Goal: Transaction & Acquisition: Purchase product/service

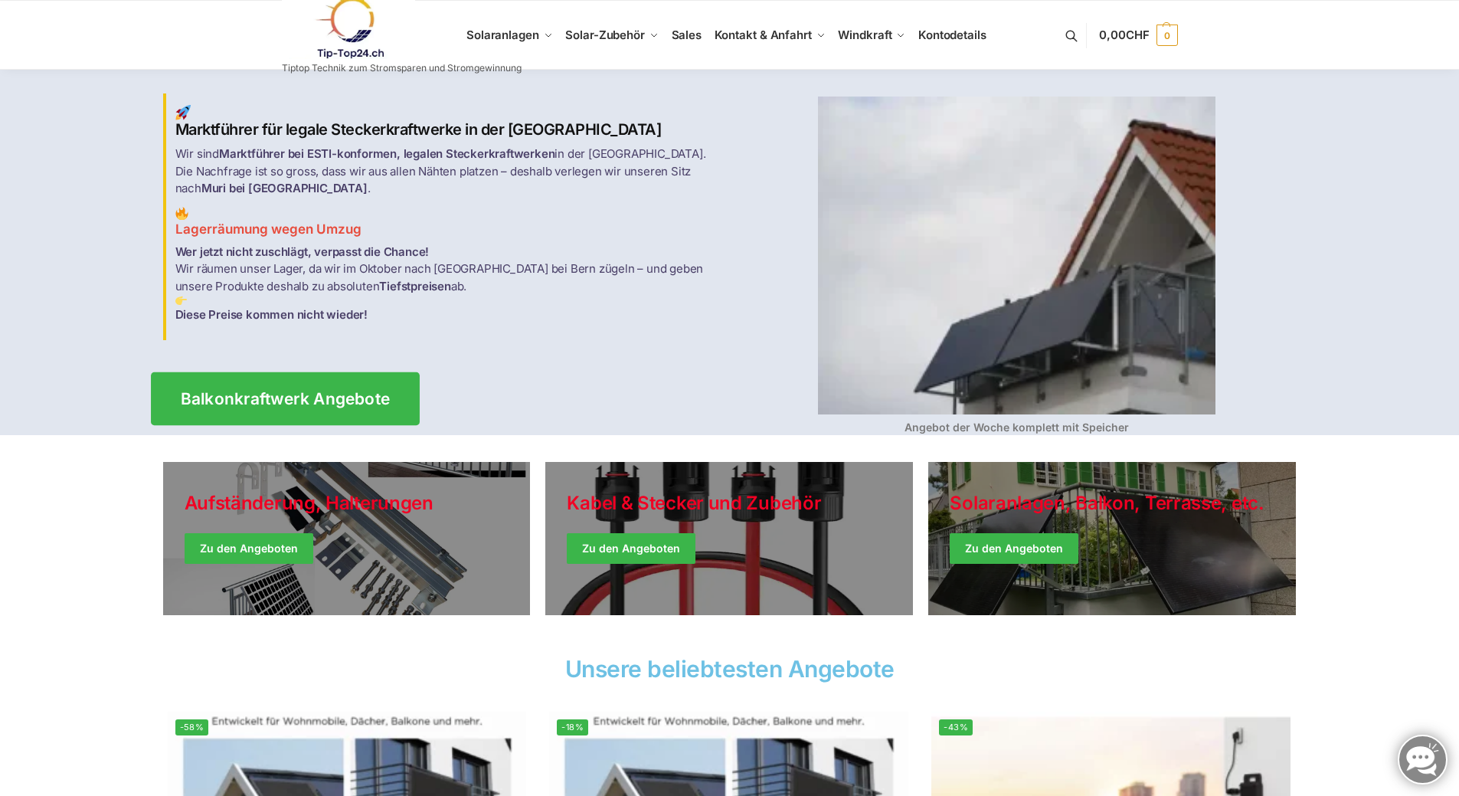
click at [279, 393] on span "Balkonkraftwerk Angebote" at bounding box center [285, 399] width 210 height 16
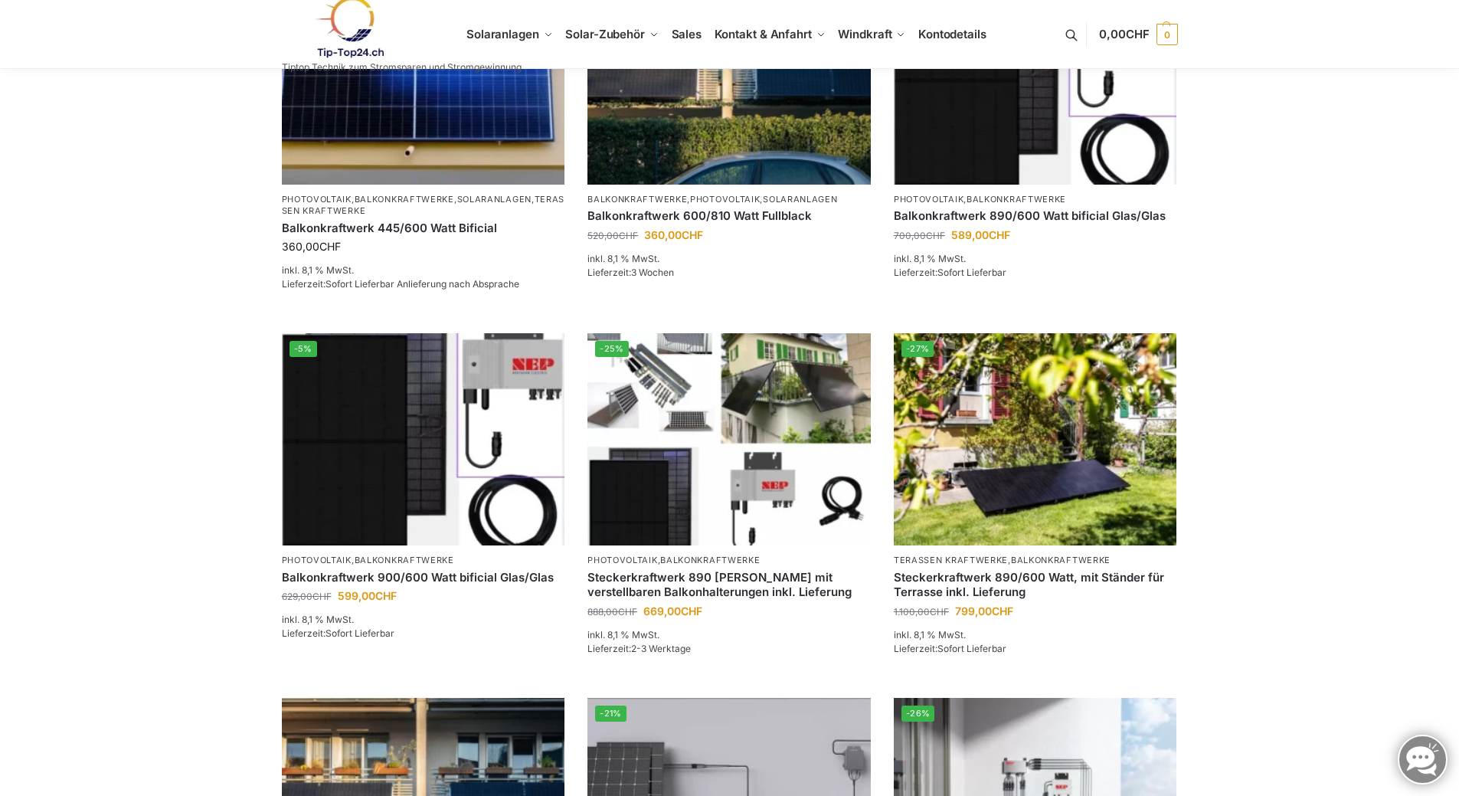
scroll to position [383, 0]
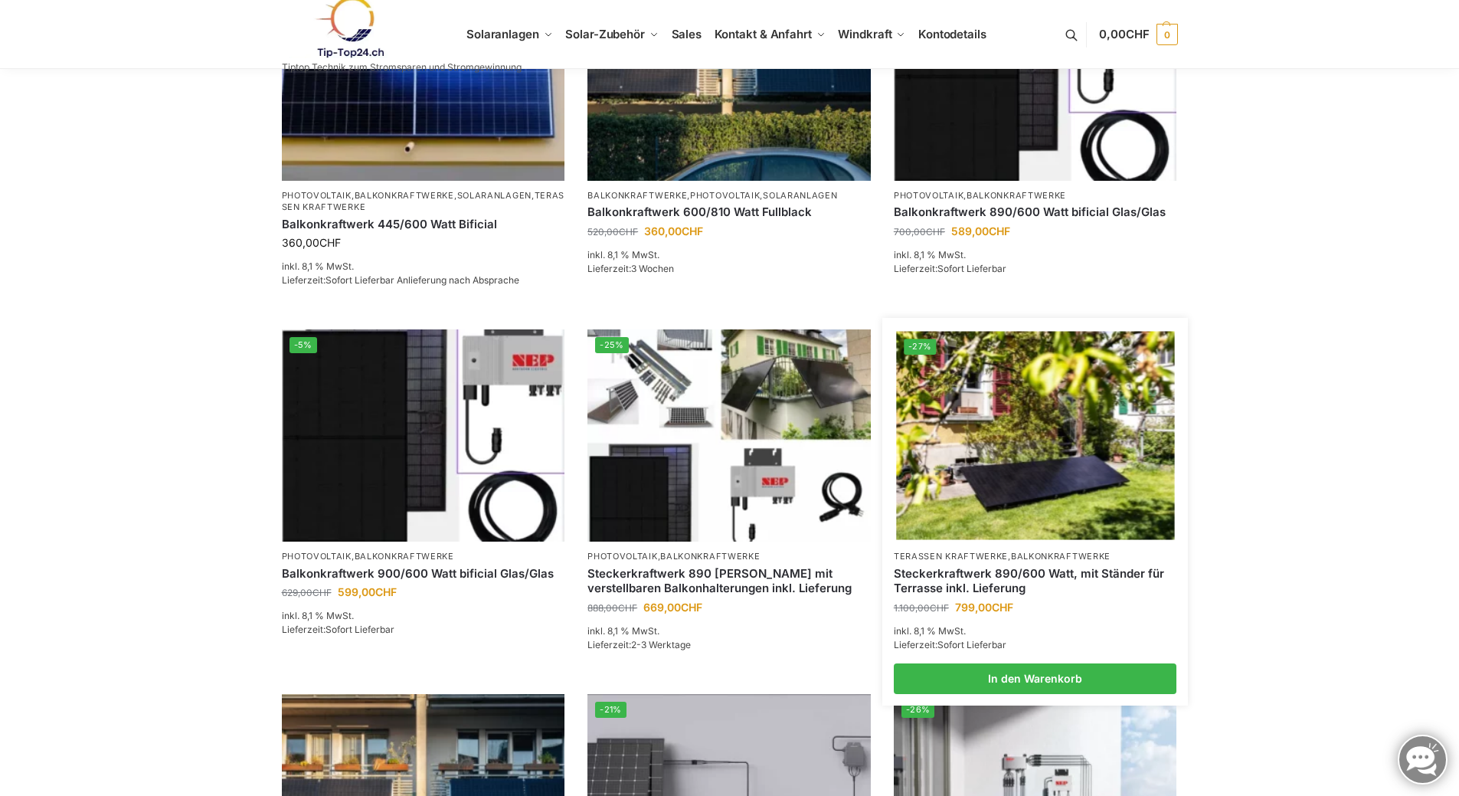
click at [1047, 439] on img at bounding box center [1035, 436] width 278 height 208
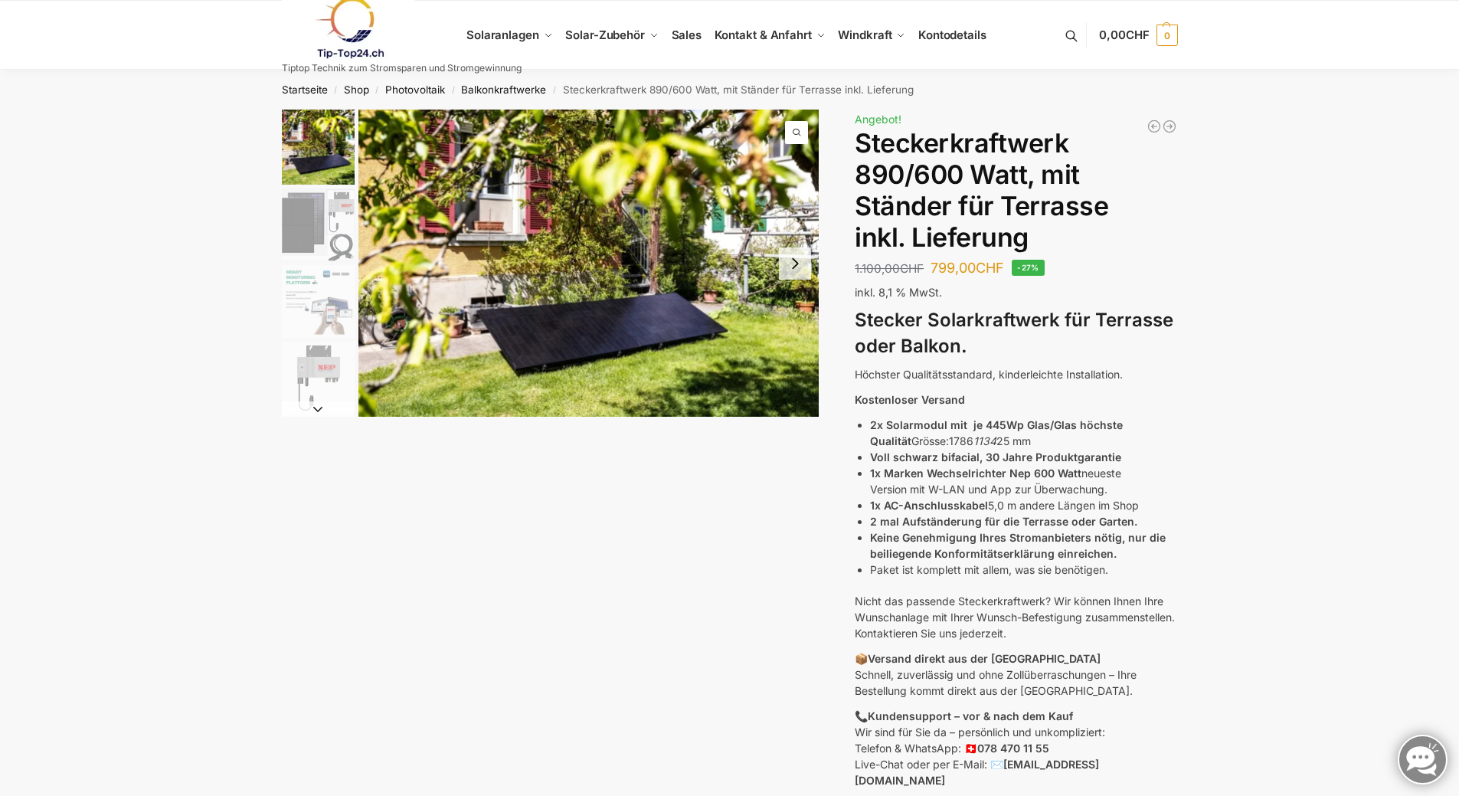
click at [316, 221] on img "2 / 10" at bounding box center [318, 224] width 73 height 73
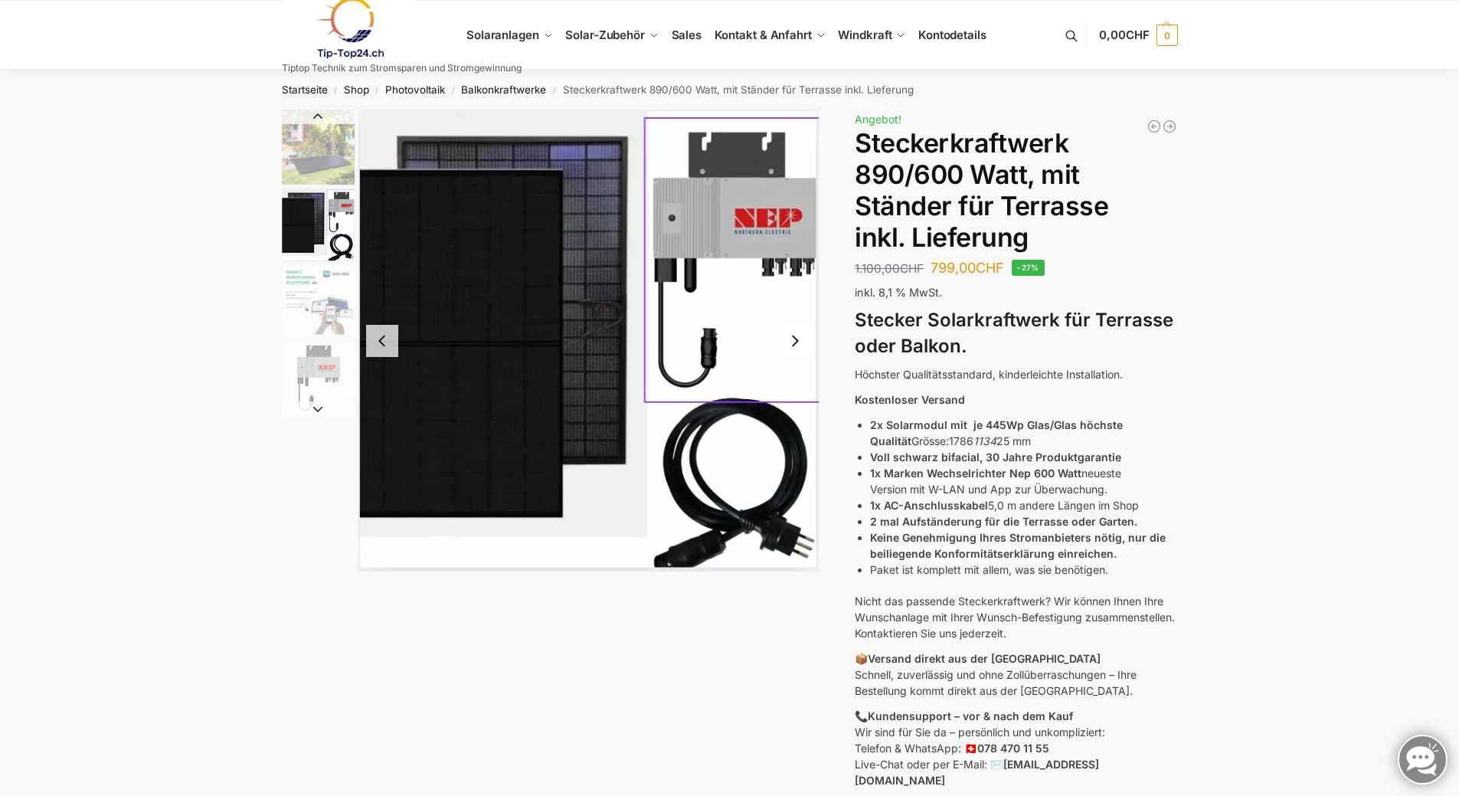
click at [313, 326] on img "3 / 10" at bounding box center [318, 301] width 73 height 73
click at [793, 339] on button "Next slide" at bounding box center [795, 341] width 32 height 32
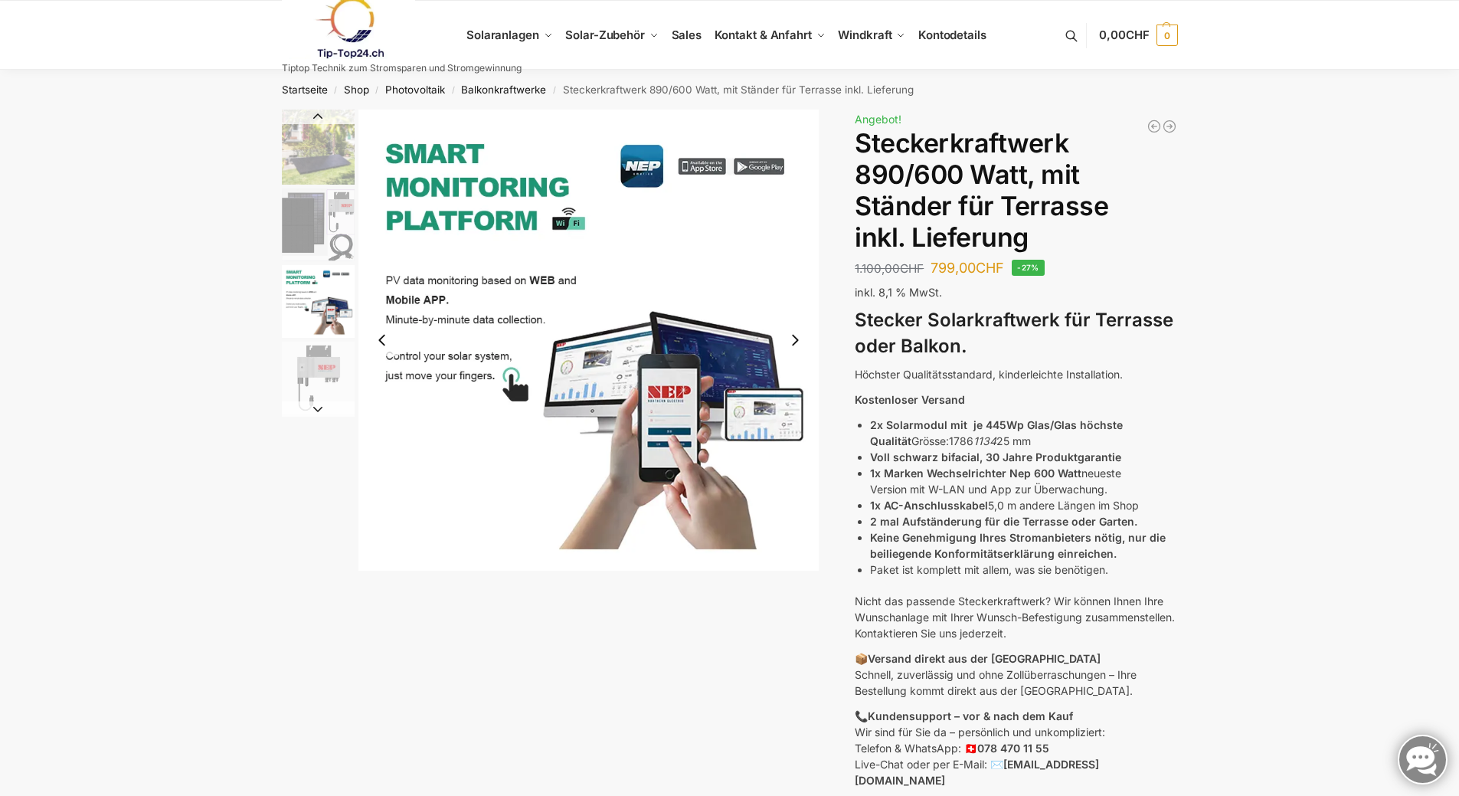
click at [793, 339] on button "Next slide" at bounding box center [795, 340] width 32 height 32
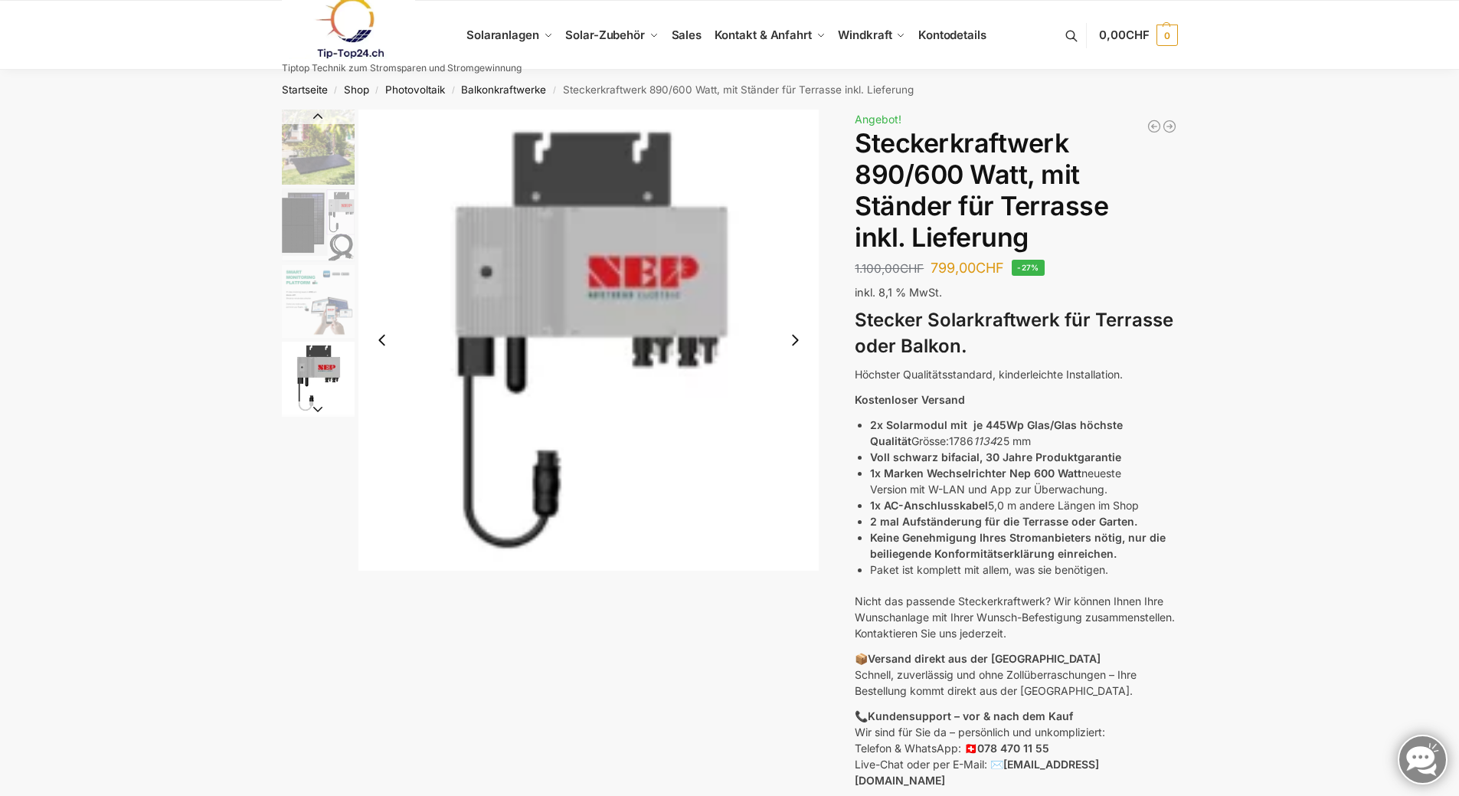
click at [793, 339] on button "Next slide" at bounding box center [795, 340] width 32 height 32
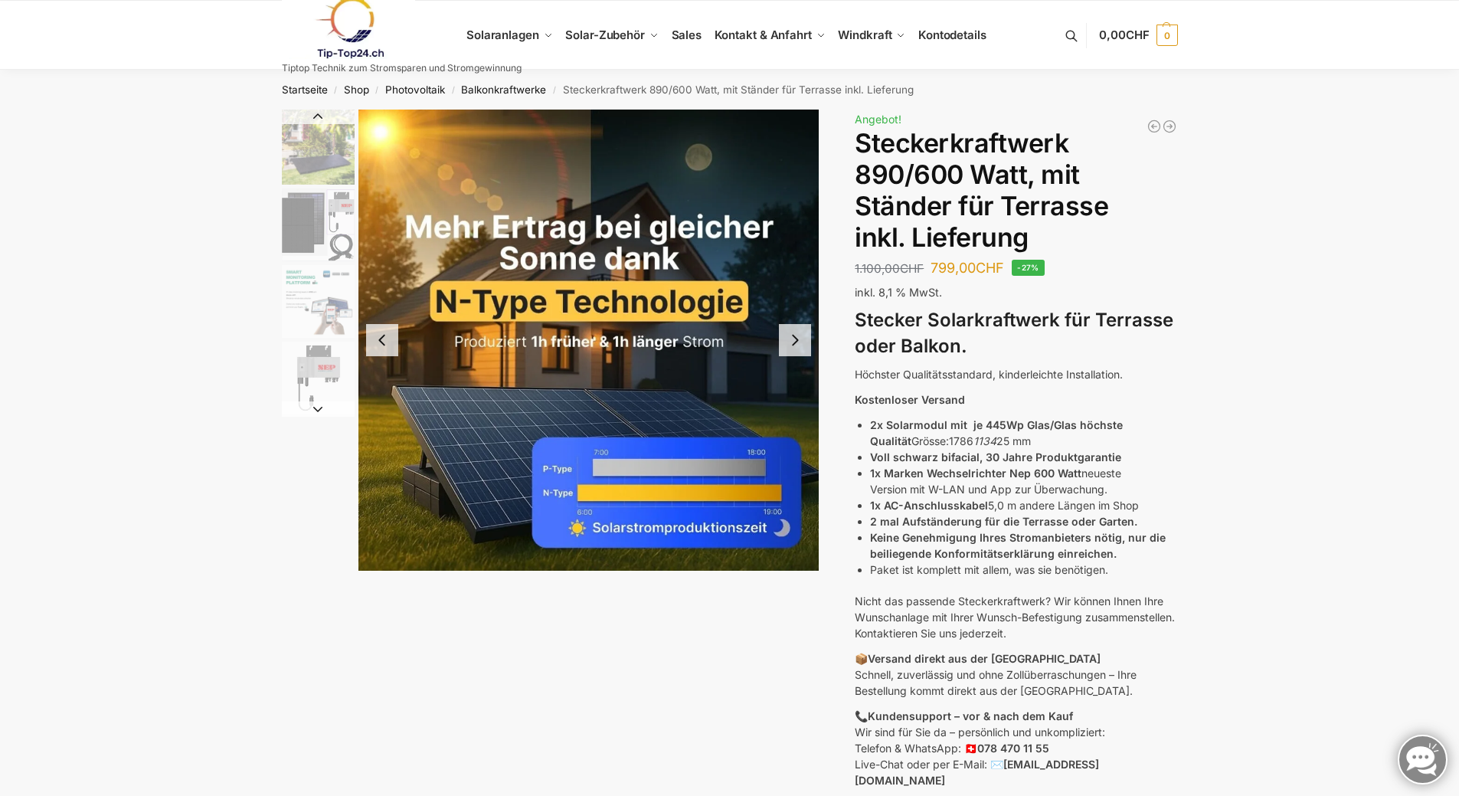
click at [793, 339] on button "Next slide" at bounding box center [795, 340] width 32 height 32
